Goal: Task Accomplishment & Management: Use online tool/utility

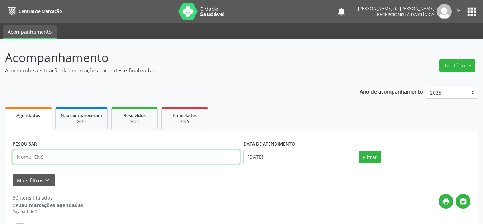
click at [108, 155] on input "text" at bounding box center [126, 157] width 227 height 14
type input "898004500418948"
click at [359, 151] on button "Filtrar" at bounding box center [370, 157] width 23 height 12
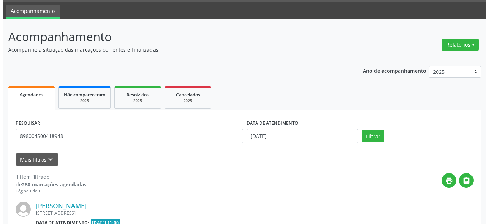
scroll to position [100, 0]
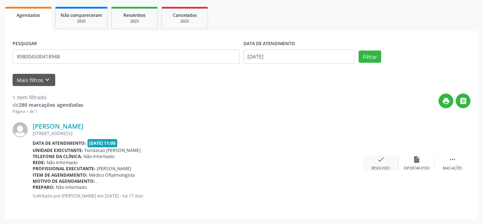
click at [382, 163] on icon "check" at bounding box center [381, 160] width 8 height 8
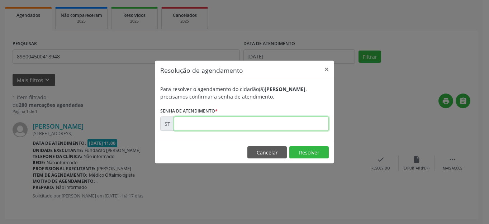
click at [268, 118] on input "text" at bounding box center [251, 124] width 155 height 14
type input "00011993"
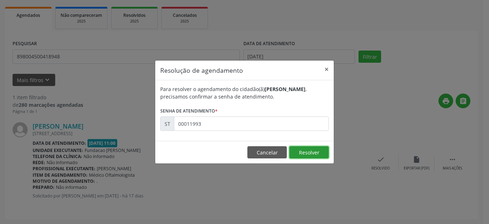
click at [309, 148] on button "Resolver" at bounding box center [309, 152] width 39 height 12
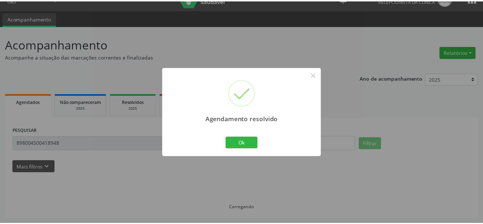
scroll to position [13, 0]
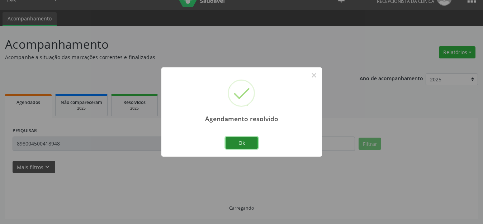
click at [240, 146] on button "Ok" at bounding box center [242, 143] width 32 height 12
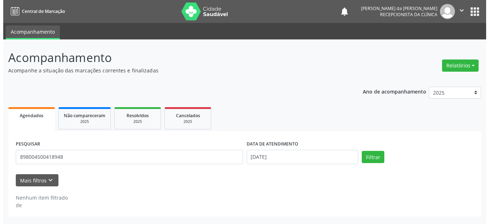
scroll to position [0, 0]
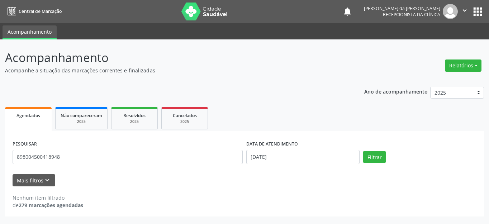
click at [466, 11] on icon "" at bounding box center [465, 10] width 8 height 8
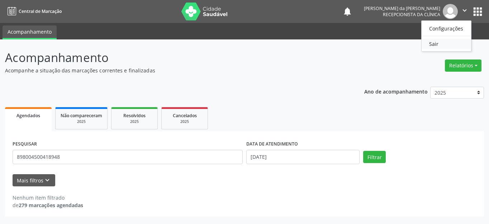
click at [441, 43] on link "Sair" at bounding box center [447, 44] width 50 height 10
